Goal: Check status: Check status

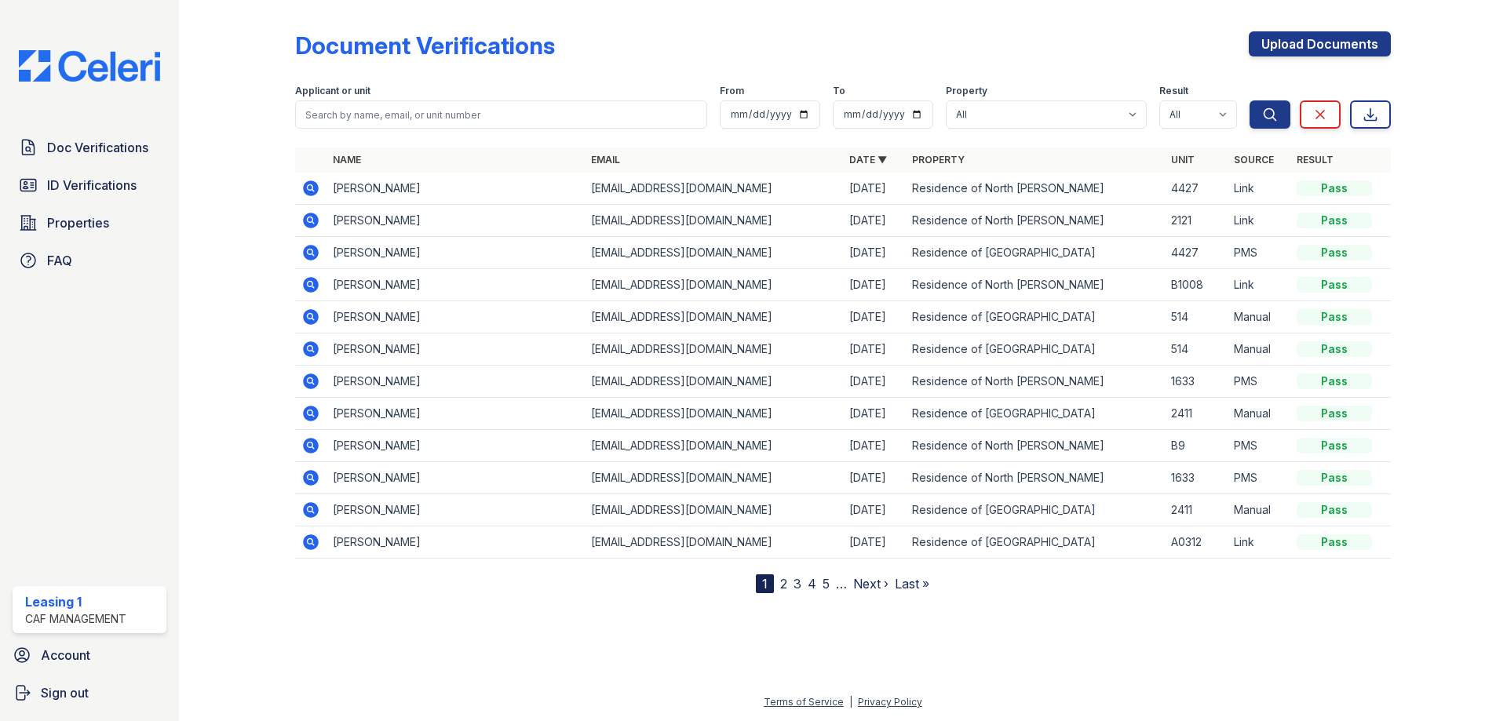
click at [305, 221] on icon at bounding box center [311, 221] width 16 height 16
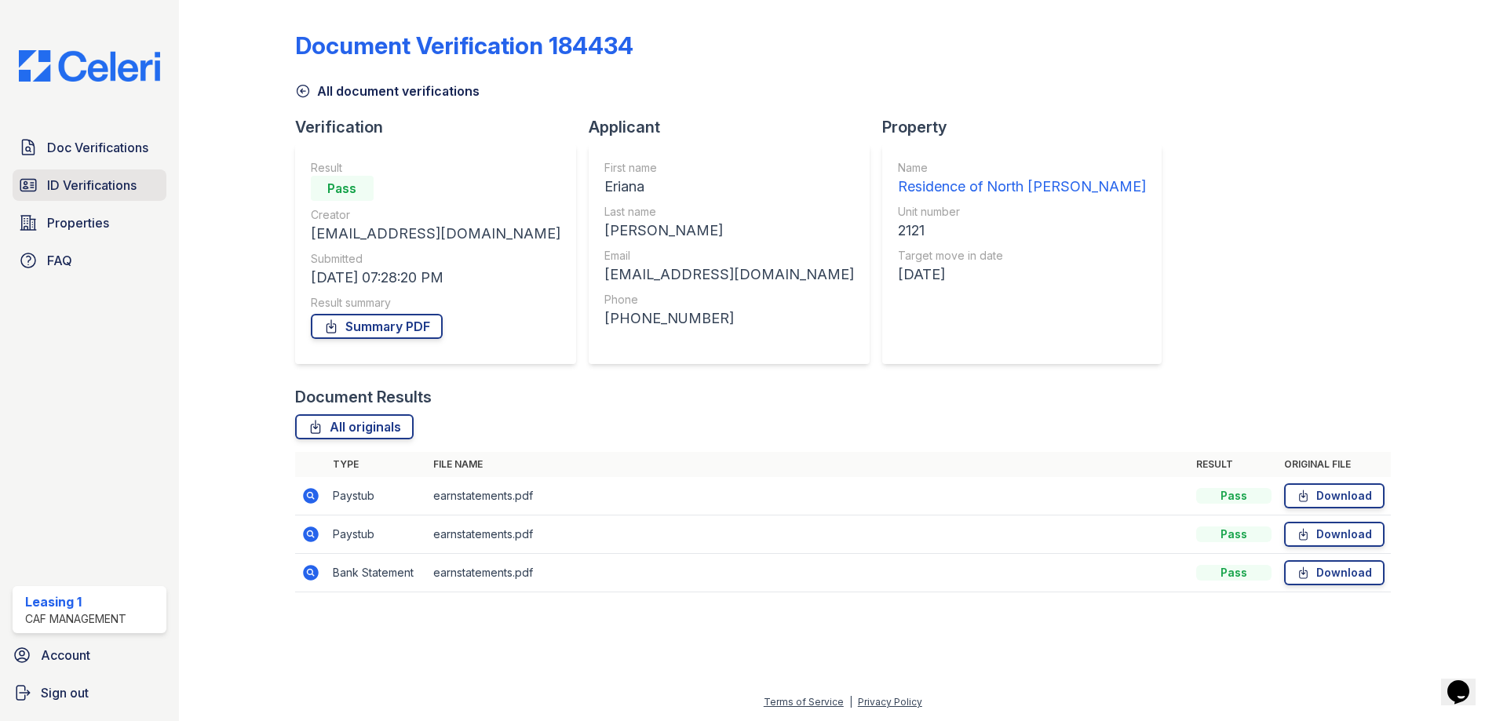
click at [142, 195] on link "ID Verifications" at bounding box center [90, 184] width 154 height 31
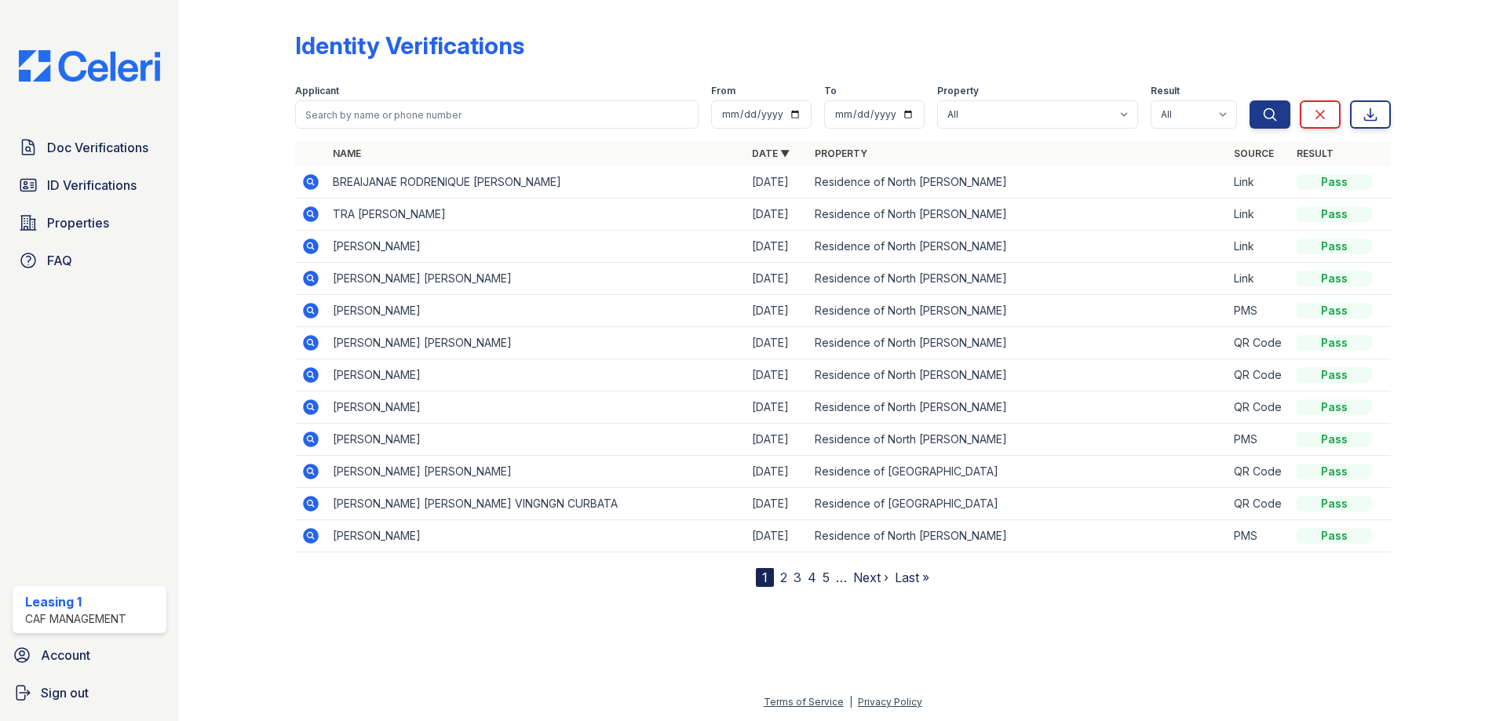
click at [311, 248] on icon at bounding box center [310, 246] width 19 height 19
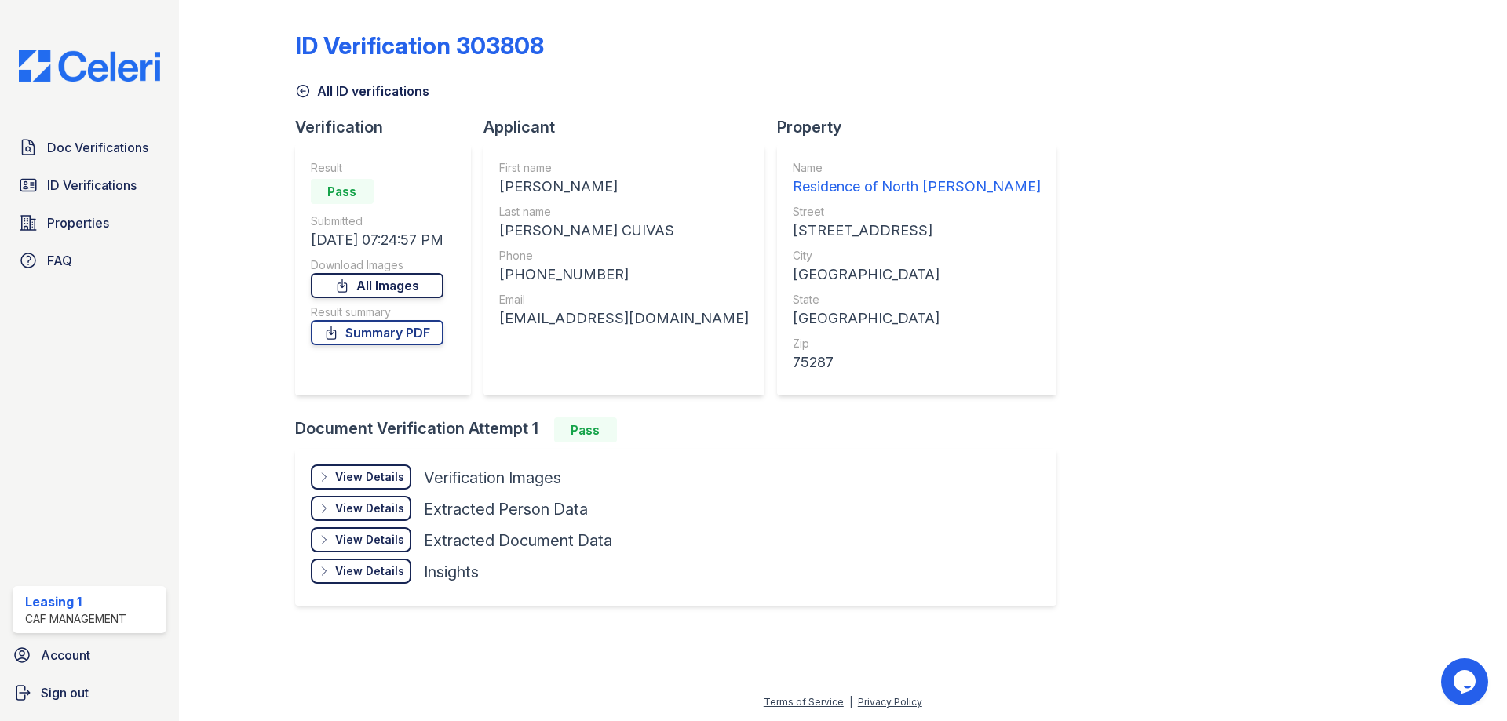
click at [402, 288] on link "All Images" at bounding box center [377, 285] width 133 height 25
